Goal: Information Seeking & Learning: Check status

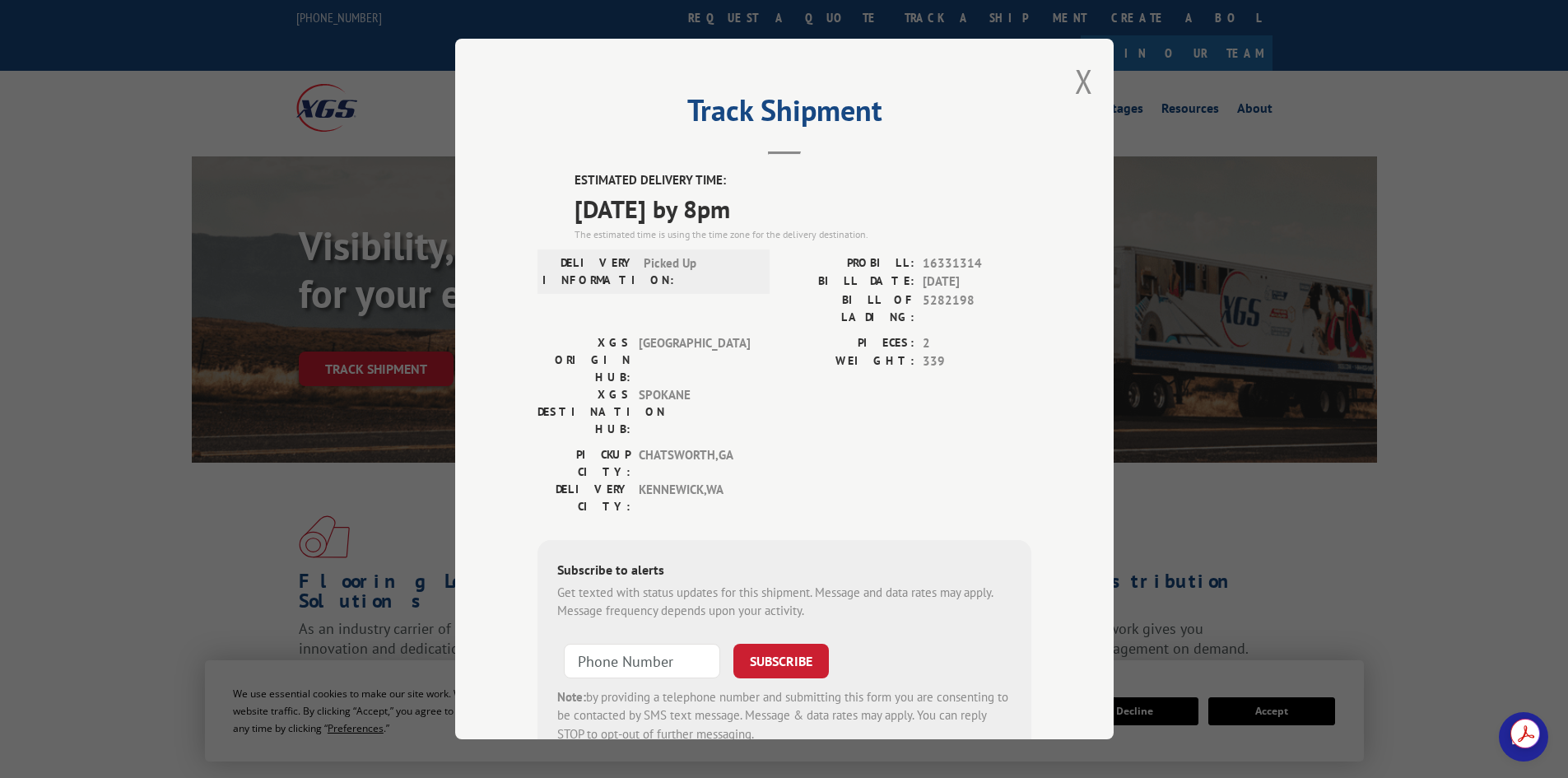
click at [1075, 75] on button "Close modal" at bounding box center [1083, 81] width 18 height 43
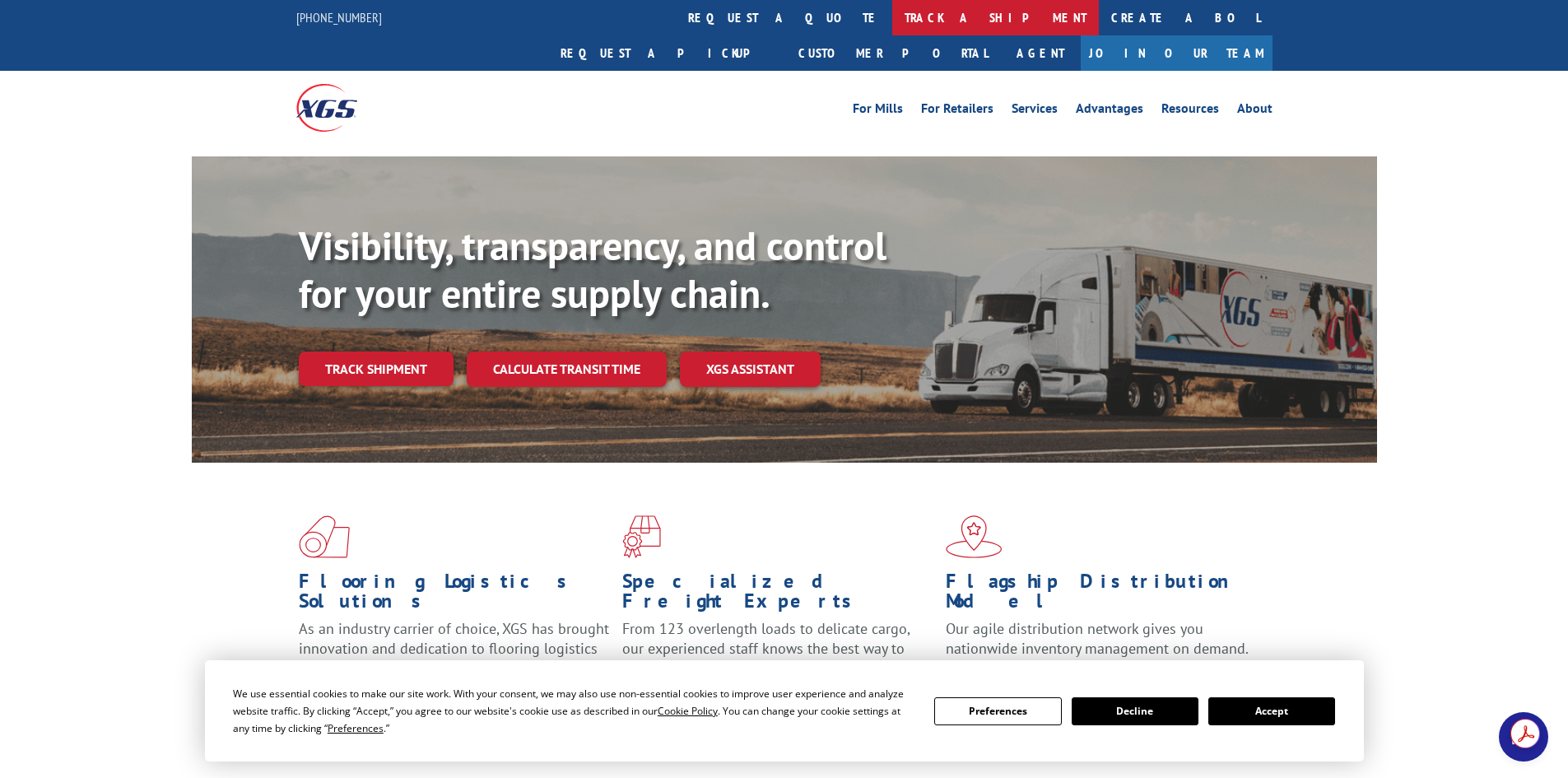
click at [892, 21] on link "track a shipment" at bounding box center [995, 18] width 207 height 36
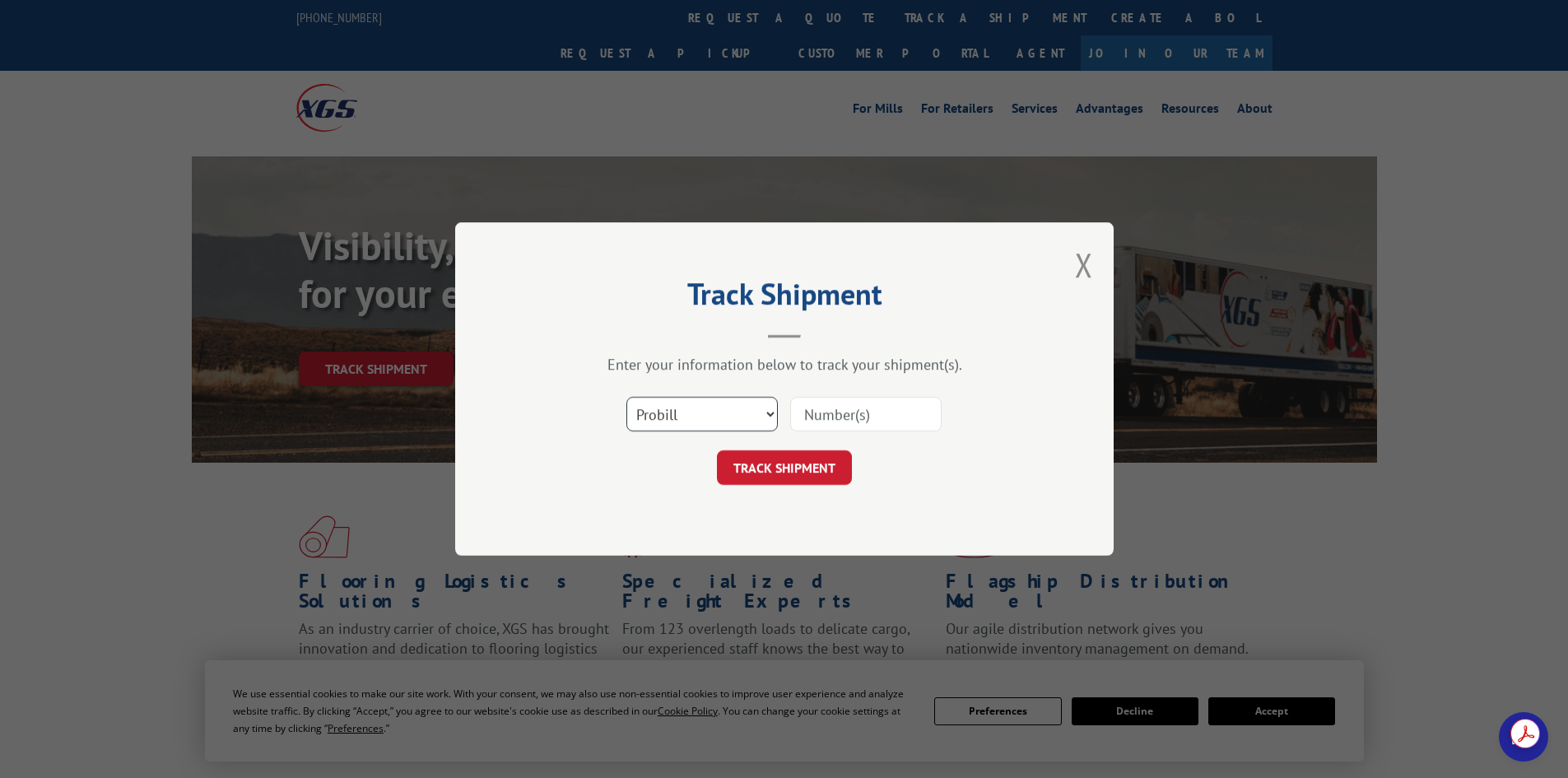
click at [697, 408] on select "Select category... Probill BOL PO" at bounding box center [701, 414] width 152 height 35
select select "po"
click at [626, 397] on select "Select category... Probill BOL PO" at bounding box center [701, 414] width 152 height 35
click at [836, 420] on input at bounding box center [866, 414] width 152 height 35
paste input "46538975"
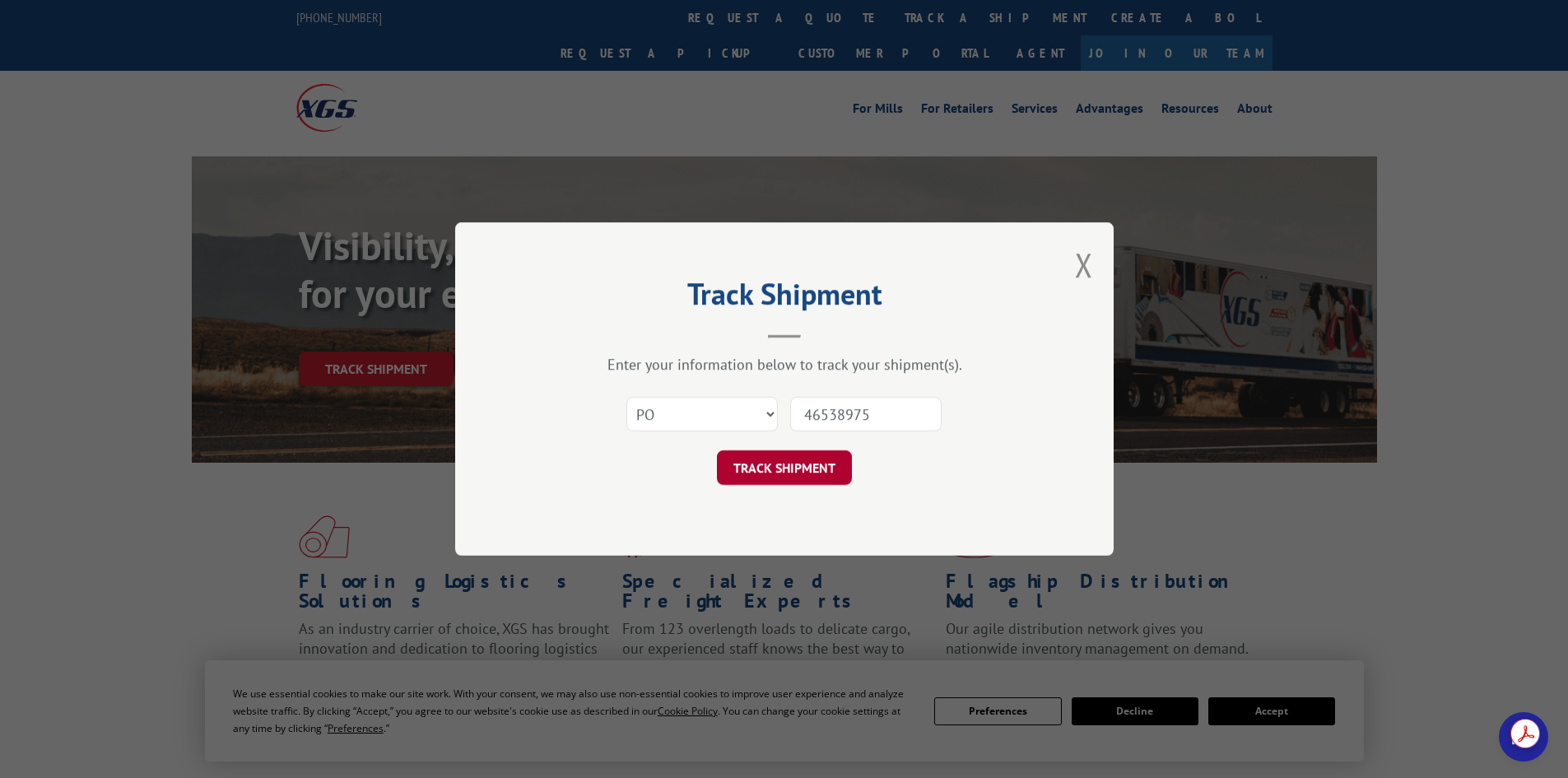
type input "46538975"
click at [791, 473] on button "TRACK SHIPMENT" at bounding box center [784, 467] width 135 height 35
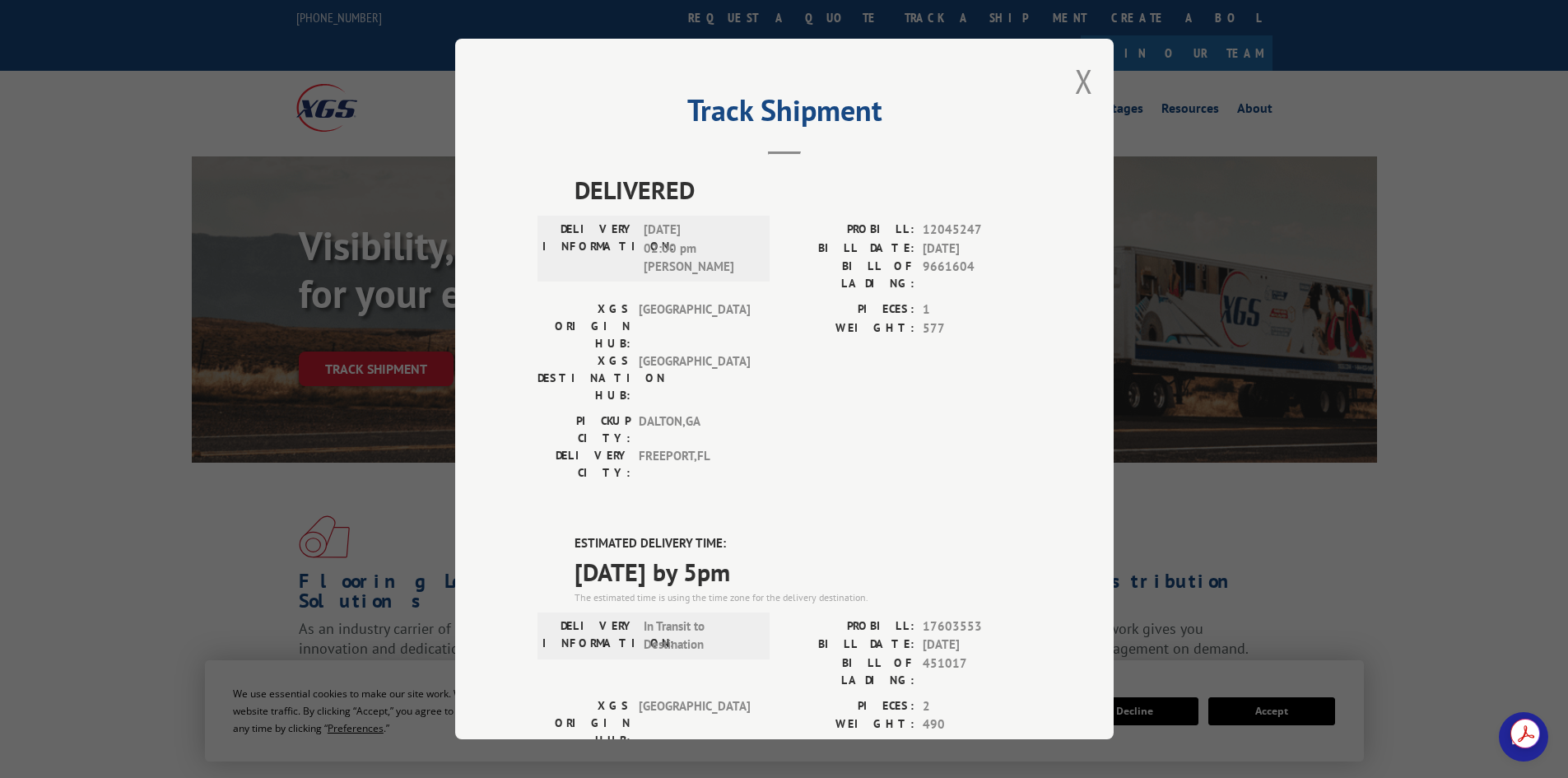
click at [1089, 75] on div "Track Shipment DELIVERED DELIVERY INFORMATION: [DATE] 02:00 pm [PERSON_NAME]: 1…" at bounding box center [784, 389] width 658 height 701
click at [1075, 83] on button "Close modal" at bounding box center [1083, 81] width 18 height 43
